Goal: Transaction & Acquisition: Purchase product/service

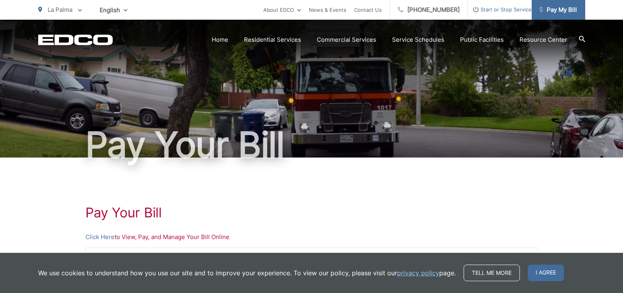
click at [559, 11] on span "Pay My Bill" at bounding box center [558, 9] width 37 height 9
click at [556, 268] on span "I agree" at bounding box center [546, 273] width 36 height 17
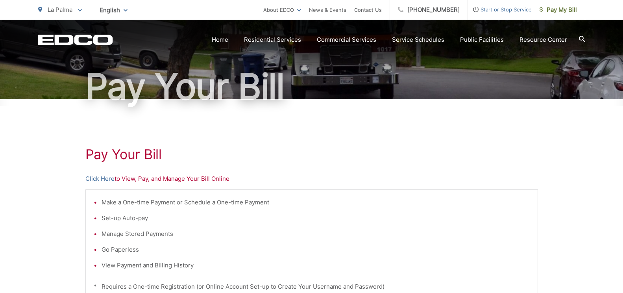
scroll to position [76, 0]
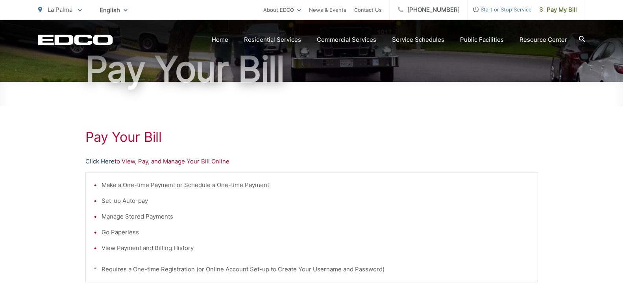
click at [103, 161] on link "Click Here" at bounding box center [99, 161] width 29 height 9
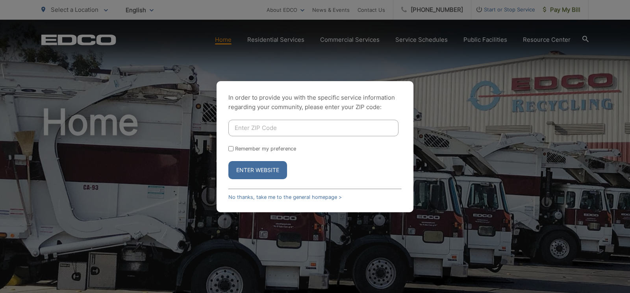
click at [291, 128] on input "Enter ZIP Code" at bounding box center [313, 128] width 170 height 17
type input "92081"
click at [263, 174] on button "Enter Website" at bounding box center [257, 170] width 59 height 18
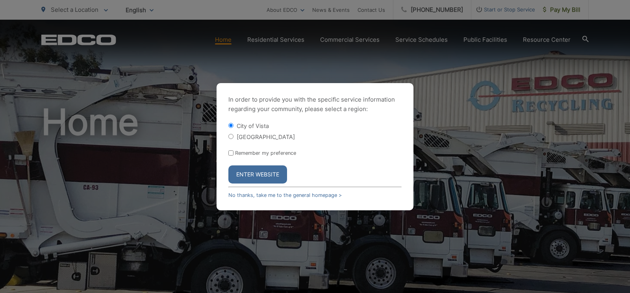
click at [264, 177] on button "Enter Website" at bounding box center [257, 174] width 59 height 18
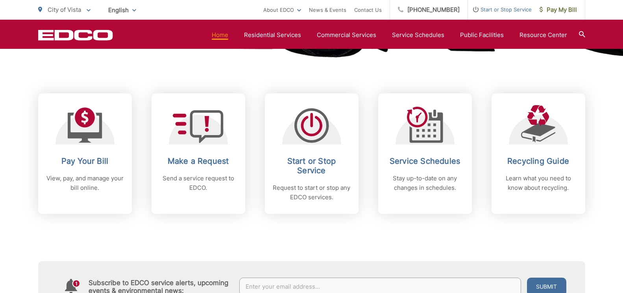
scroll to position [268, 0]
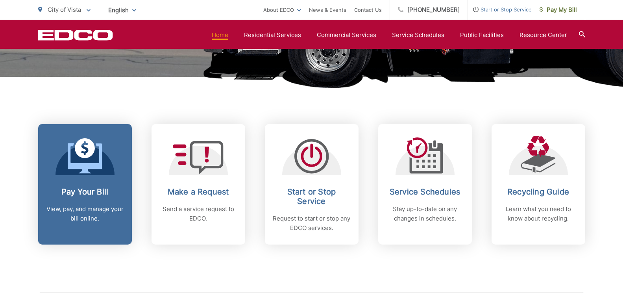
click at [80, 174] on span at bounding box center [85, 156] width 35 height 37
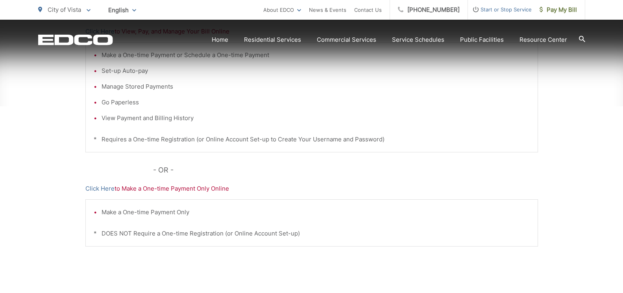
scroll to position [206, 0]
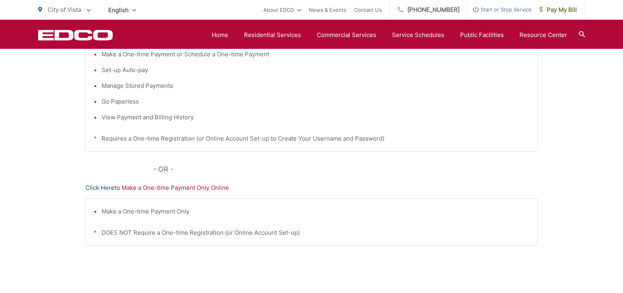
click at [106, 185] on link "Click Here" at bounding box center [99, 187] width 29 height 9
